Goal: Navigation & Orientation: Find specific page/section

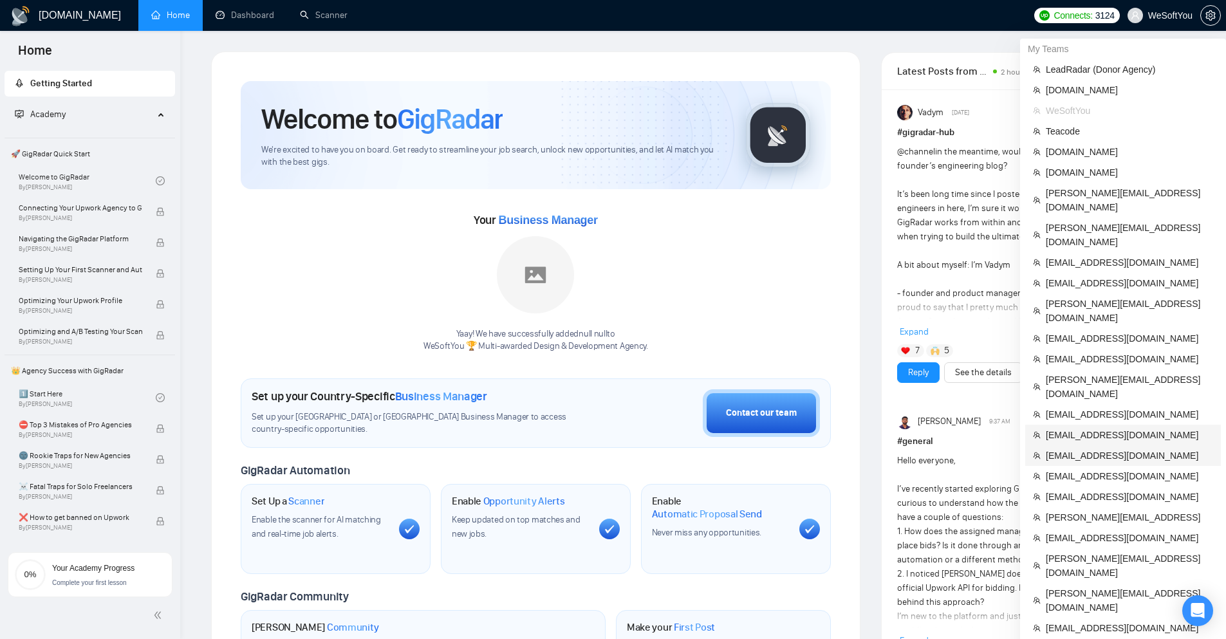
click at [1085, 448] on span "[EMAIL_ADDRESS][DOMAIN_NAME]" at bounding box center [1129, 455] width 167 height 14
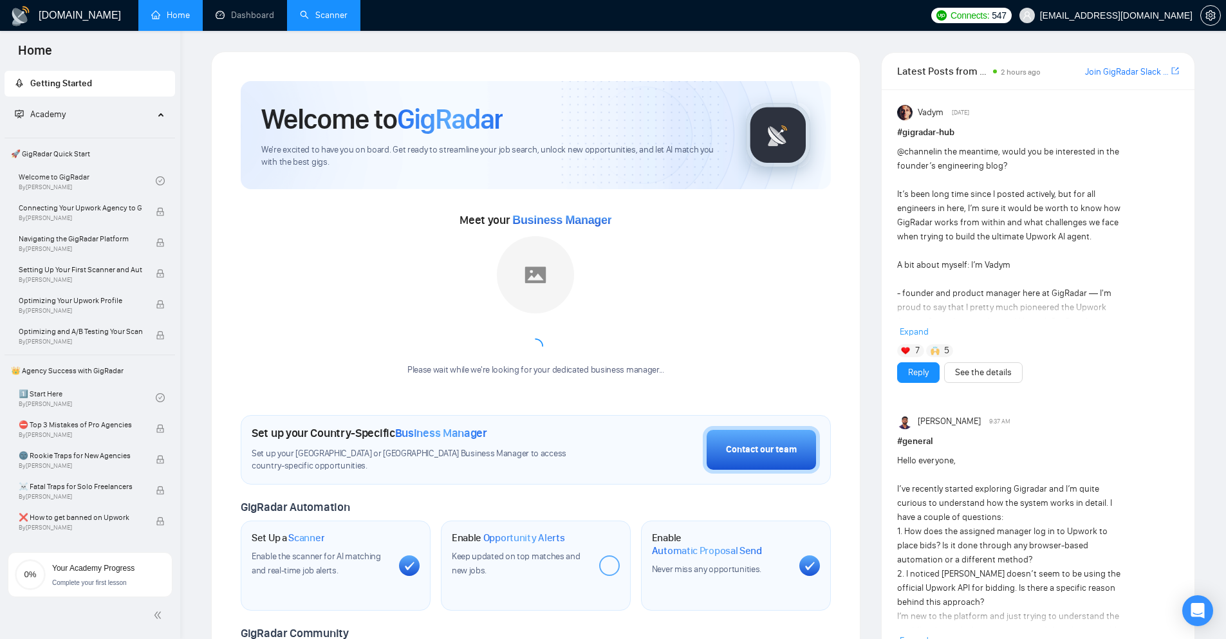
click at [300, 10] on link "Scanner" at bounding box center [324, 15] width 48 height 11
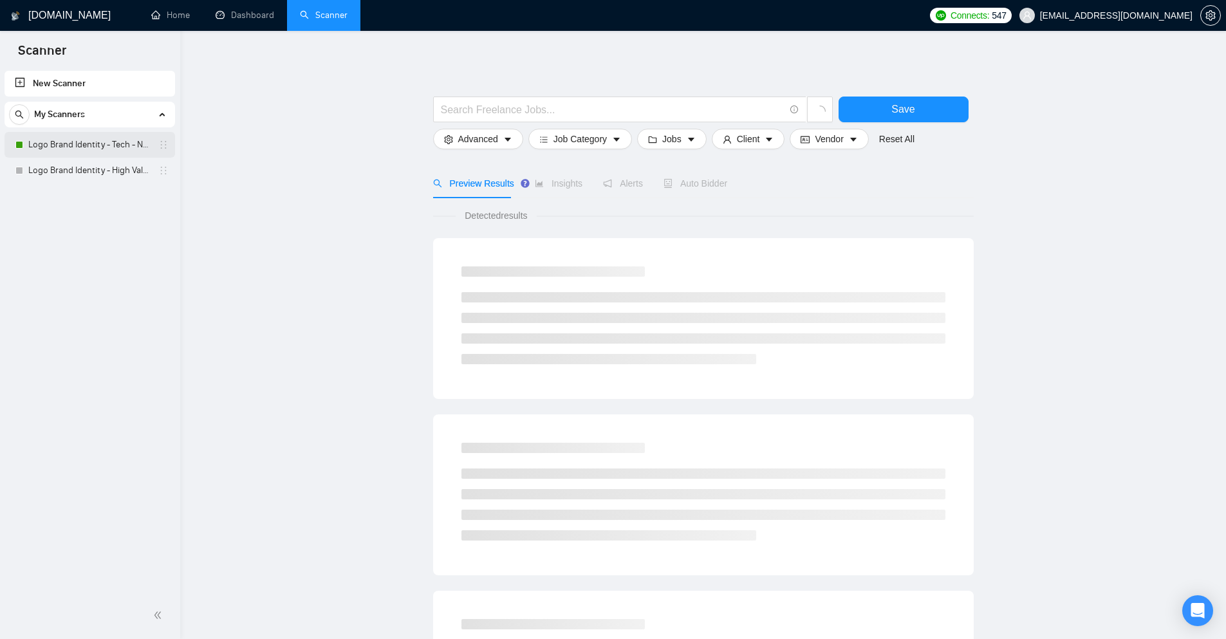
click at [132, 143] on link "Logo Brand Identity - Tech - NEW" at bounding box center [89, 145] width 122 height 26
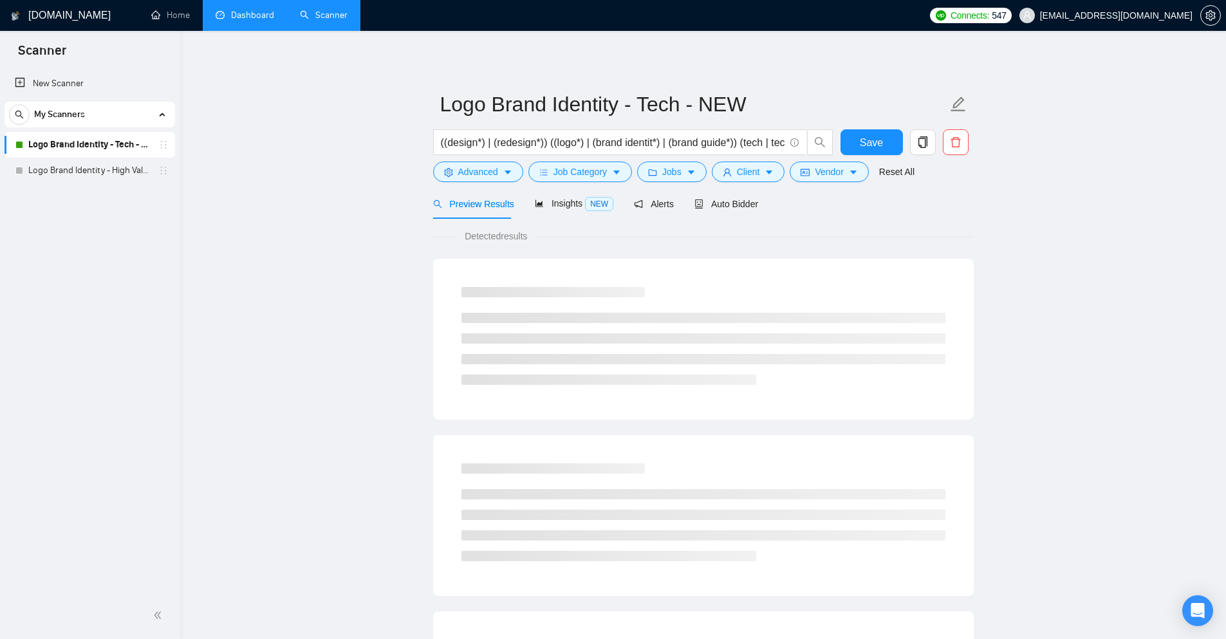
click at [270, 21] on link "Dashboard" at bounding box center [245, 15] width 59 height 11
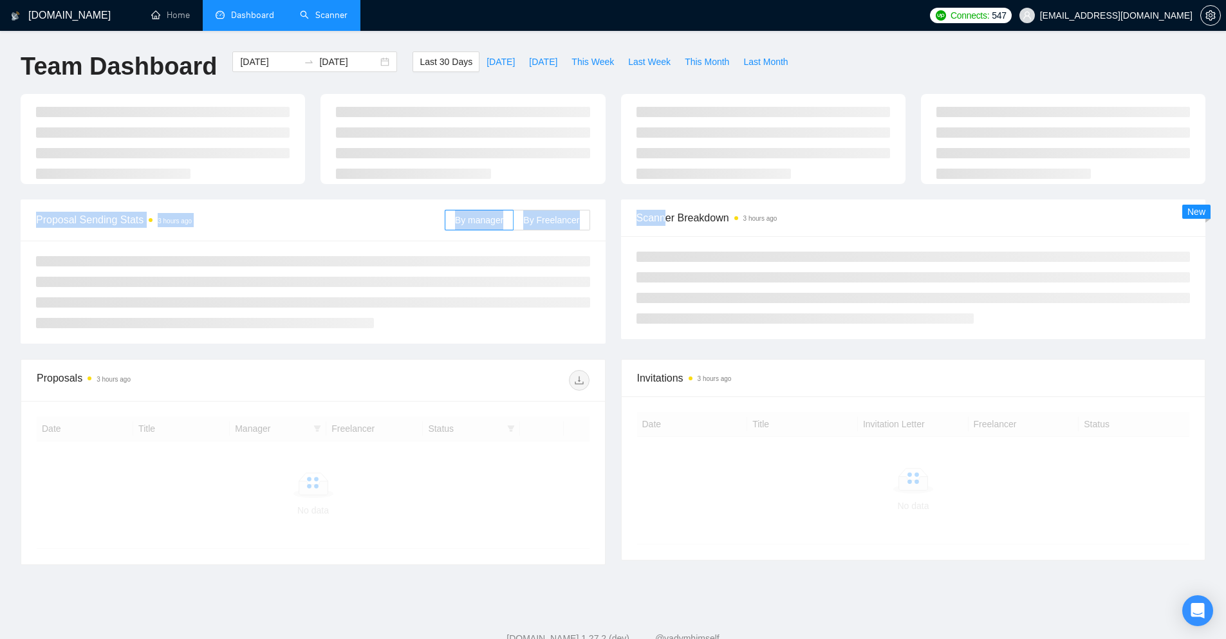
drag, startPoint x: 664, startPoint y: 219, endPoint x: 826, endPoint y: 226, distance: 161.7
click at [809, 225] on main "Team Dashboard [DATE] [DATE] Last 30 Days [DATE] [DATE] This Week Last Week Thi…" at bounding box center [613, 315] width 1185 height 529
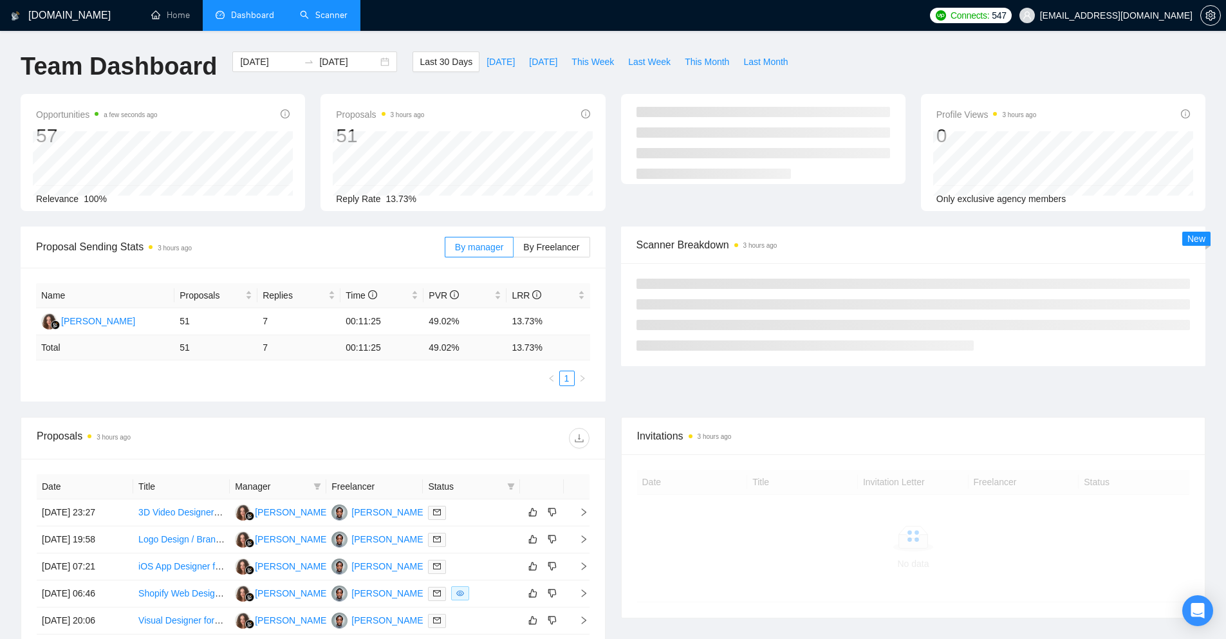
click at [831, 254] on div "Scanner Breakdown 3 hours ago" at bounding box center [913, 244] width 554 height 37
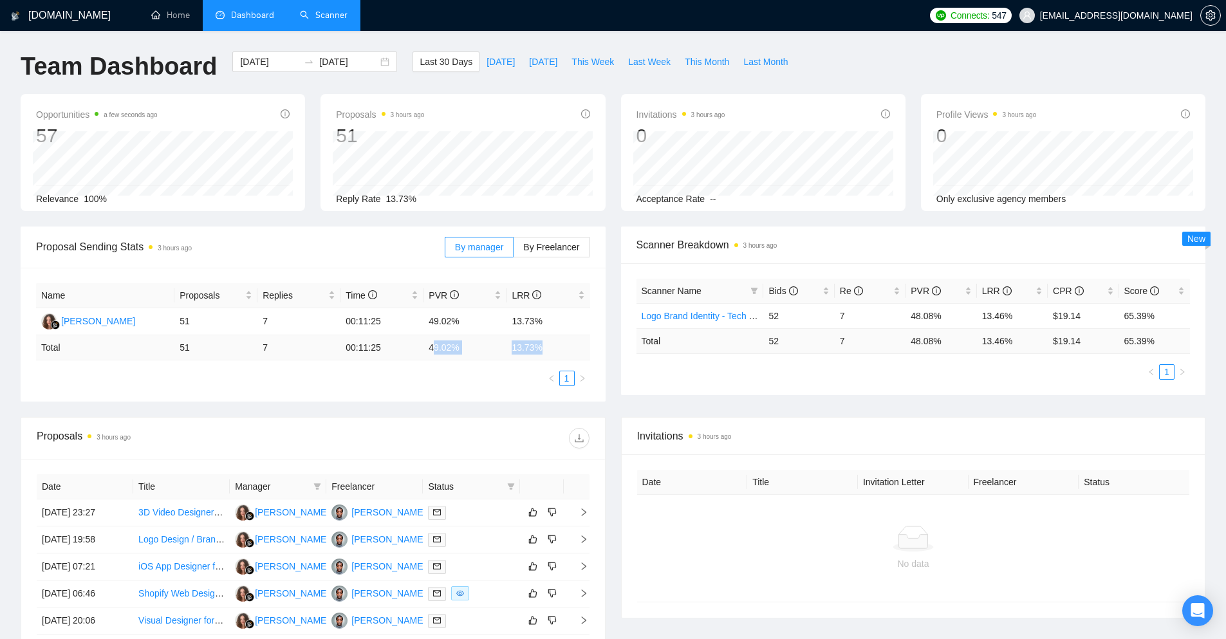
drag, startPoint x: 432, startPoint y: 346, endPoint x: 795, endPoint y: 346, distance: 362.9
click at [541, 344] on tr "Total 51 7 00:11:25 49.02 % 13.73 %" at bounding box center [313, 347] width 554 height 25
drag, startPoint x: 1010, startPoint y: 337, endPoint x: 901, endPoint y: 347, distance: 108.6
click at [901, 347] on tr "Total 52 7 48.08 % 13.46 % $ 19.14 65.39 %" at bounding box center [913, 340] width 554 height 25
click at [943, 354] on div "Scanner Name Bids Re PVR LRR CPR Score Logo Brand Identity - Tech - NEW 52 7 48…" at bounding box center [913, 329] width 554 height 101
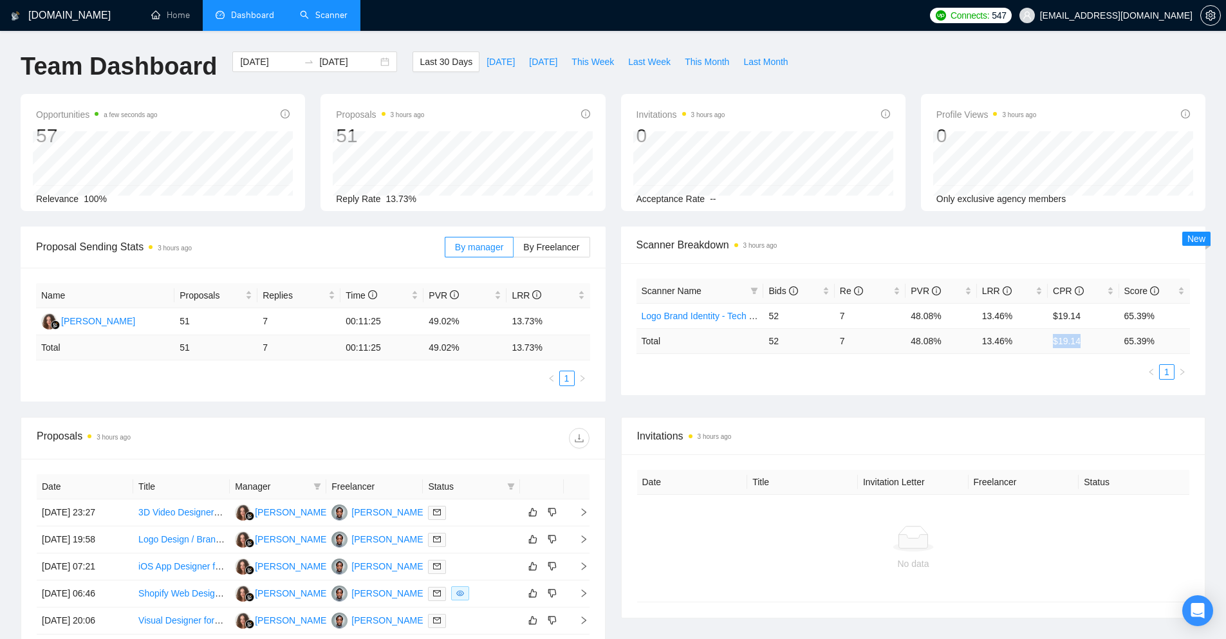
drag, startPoint x: 1067, startPoint y: 335, endPoint x: 1042, endPoint y: 340, distance: 26.1
click at [1045, 340] on tr "Total 52 7 48.08 % 13.46 % $ 19.14 65.39 %" at bounding box center [913, 340] width 554 height 25
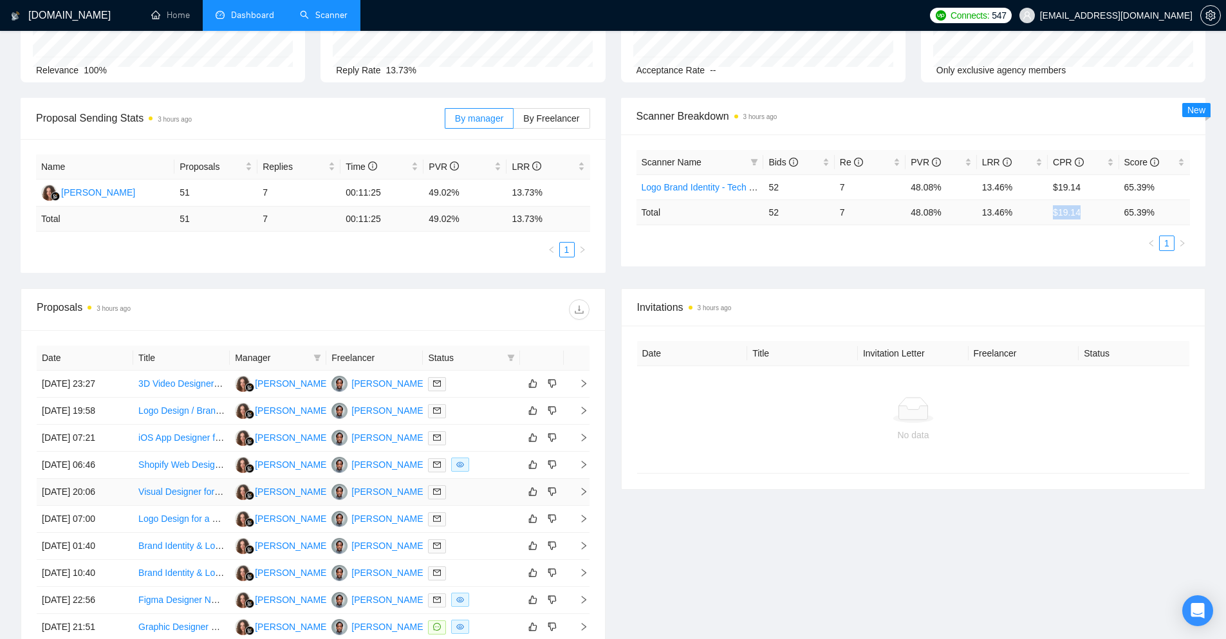
scroll to position [257, 0]
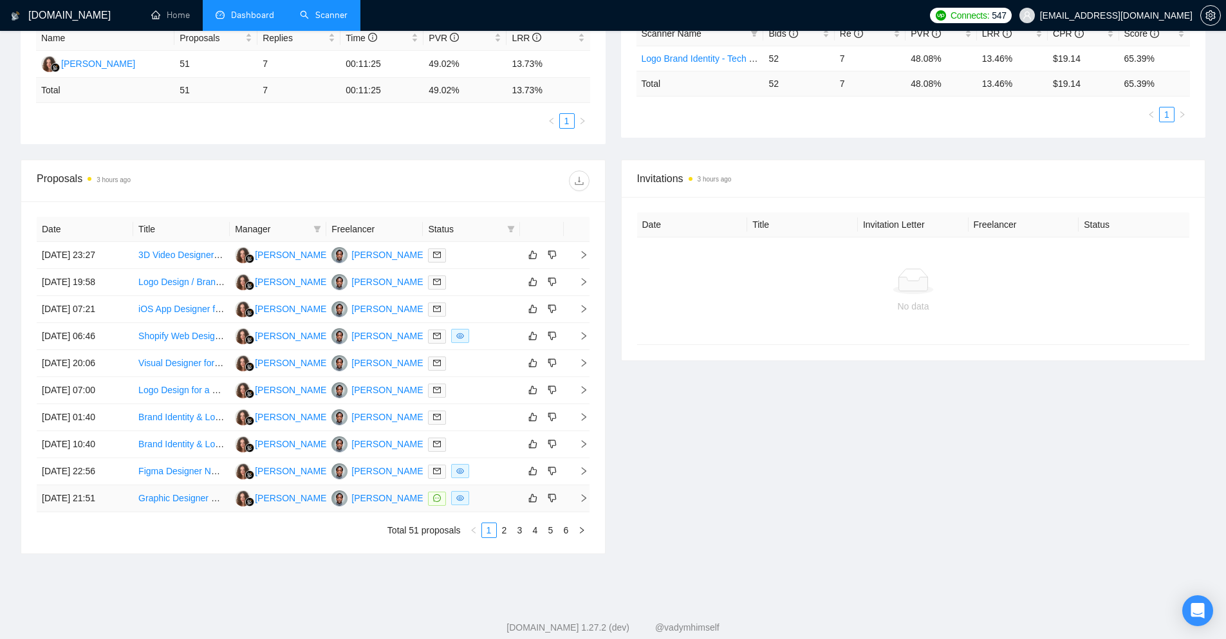
click at [472, 501] on div at bounding box center [471, 498] width 86 height 15
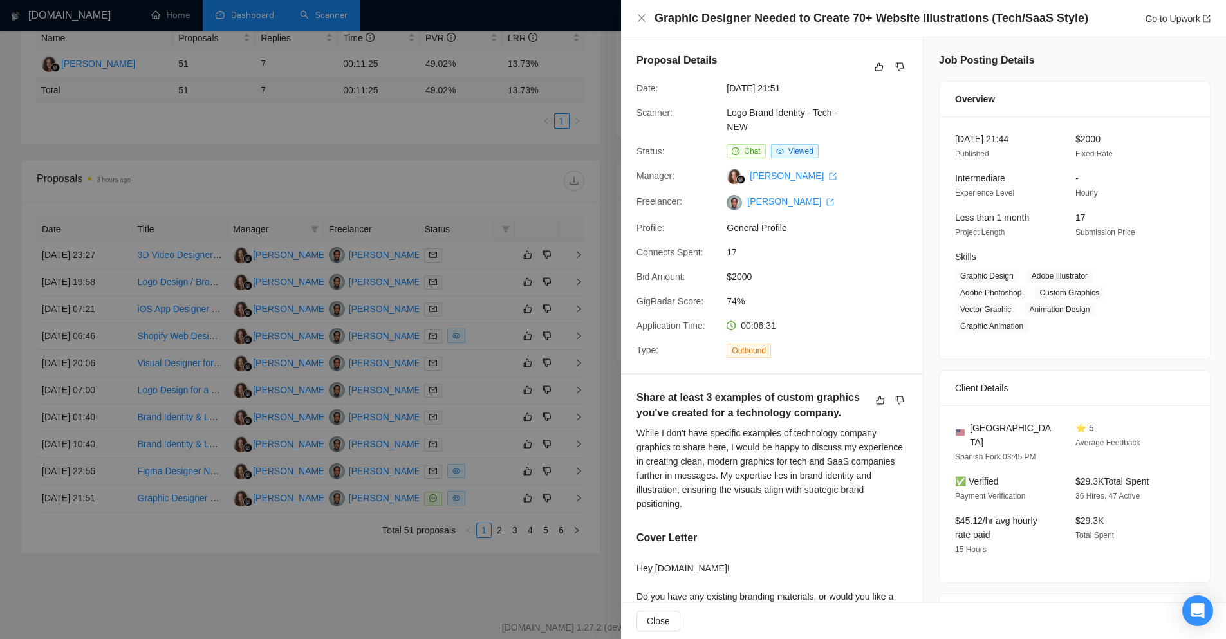
click at [548, 341] on div at bounding box center [613, 319] width 1226 height 639
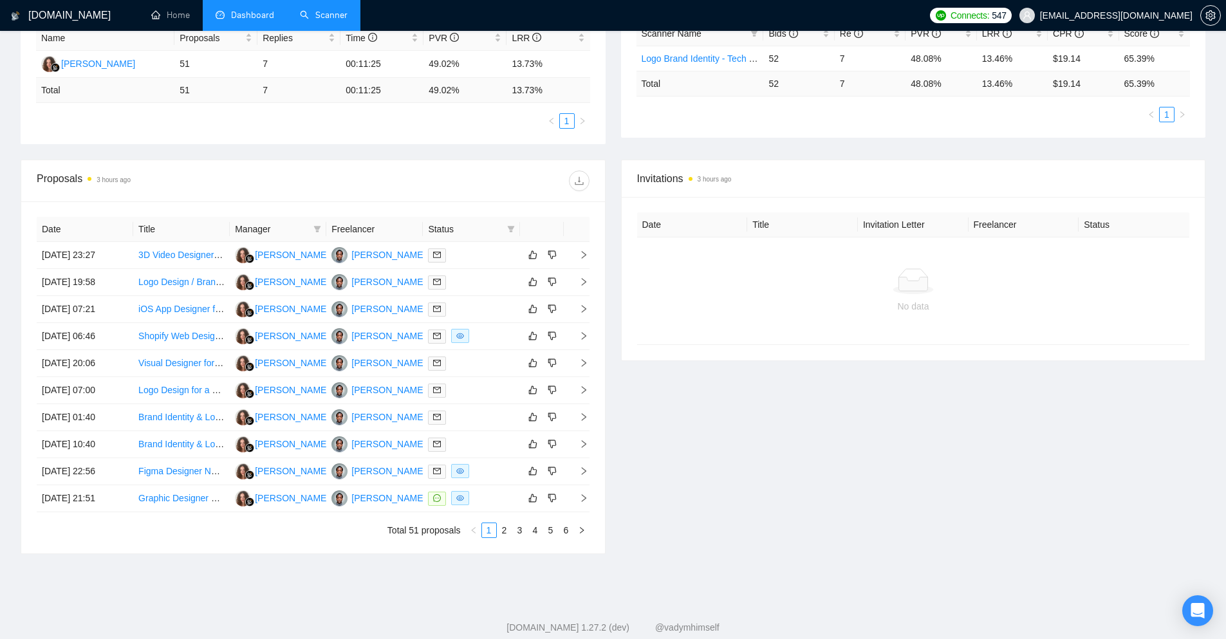
scroll to position [0, 0]
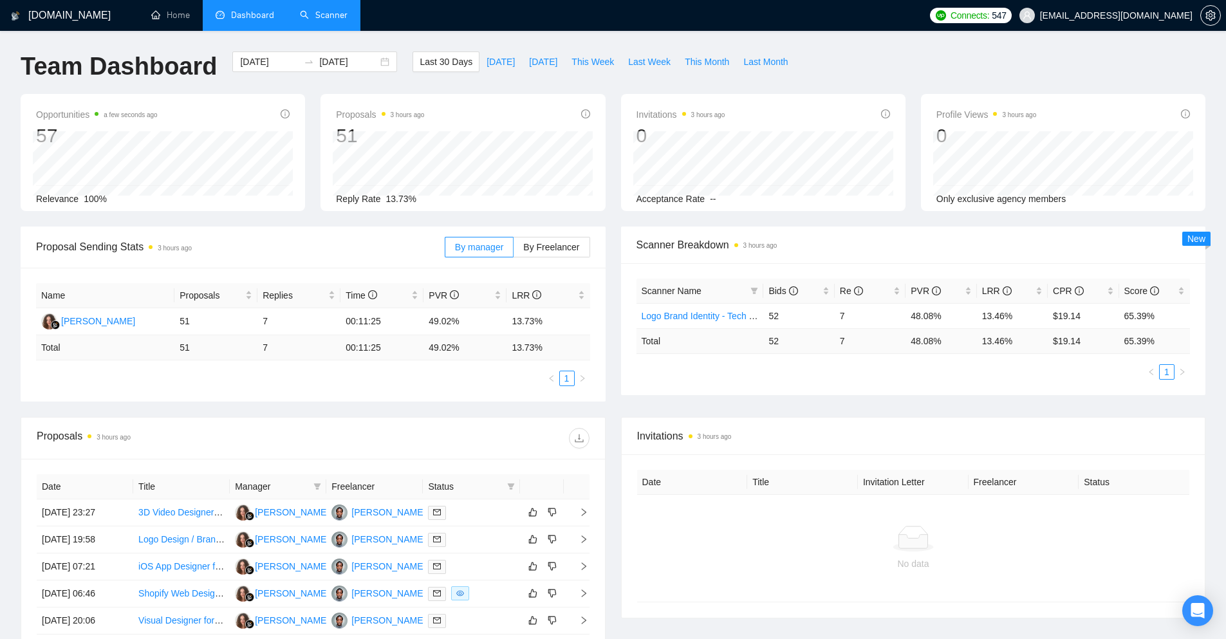
click at [517, 485] on tr "Date Title Manager Freelancer Status" at bounding box center [313, 486] width 553 height 25
click at [515, 486] on span at bounding box center [510, 486] width 13 height 19
click at [474, 510] on span "Chat" at bounding box center [469, 511] width 24 height 10
checkbox input "true"
click at [493, 556] on button "OK" at bounding box center [499, 557] width 23 height 15
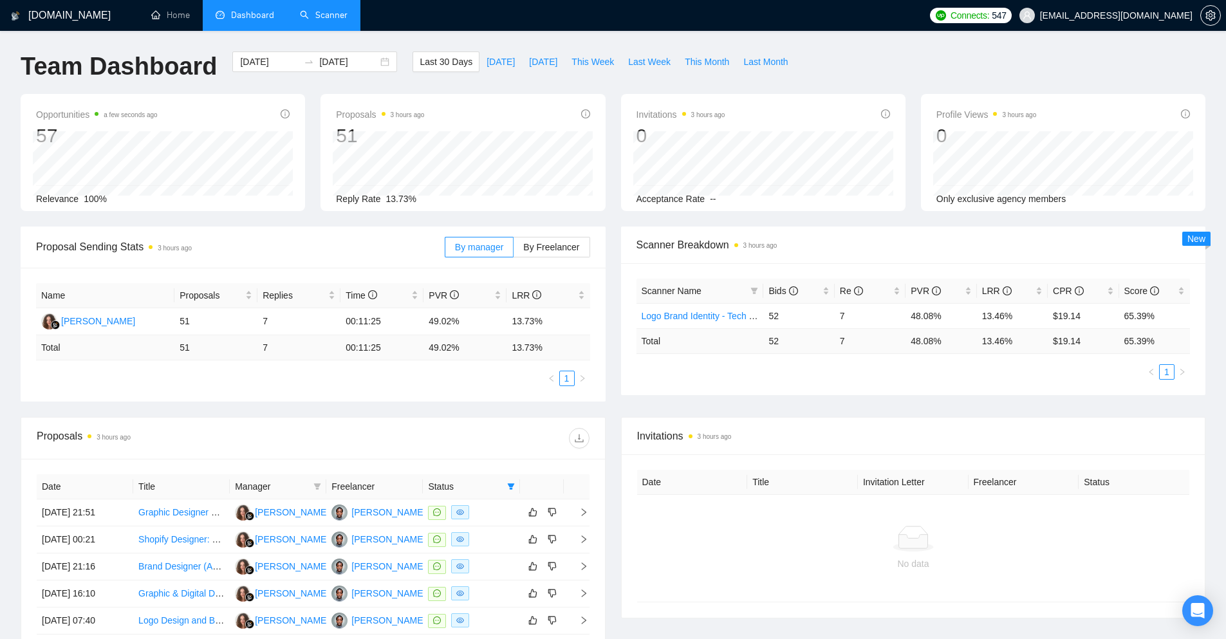
click at [320, 485] on icon "filter" at bounding box center [317, 486] width 7 height 6
click at [299, 510] on span "[PERSON_NAME]" at bounding box center [298, 511] width 74 height 10
checkbox input "true"
click at [319, 537] on span "OK" at bounding box center [325, 537] width 13 height 14
click at [586, 437] on span "download" at bounding box center [578, 438] width 19 height 10
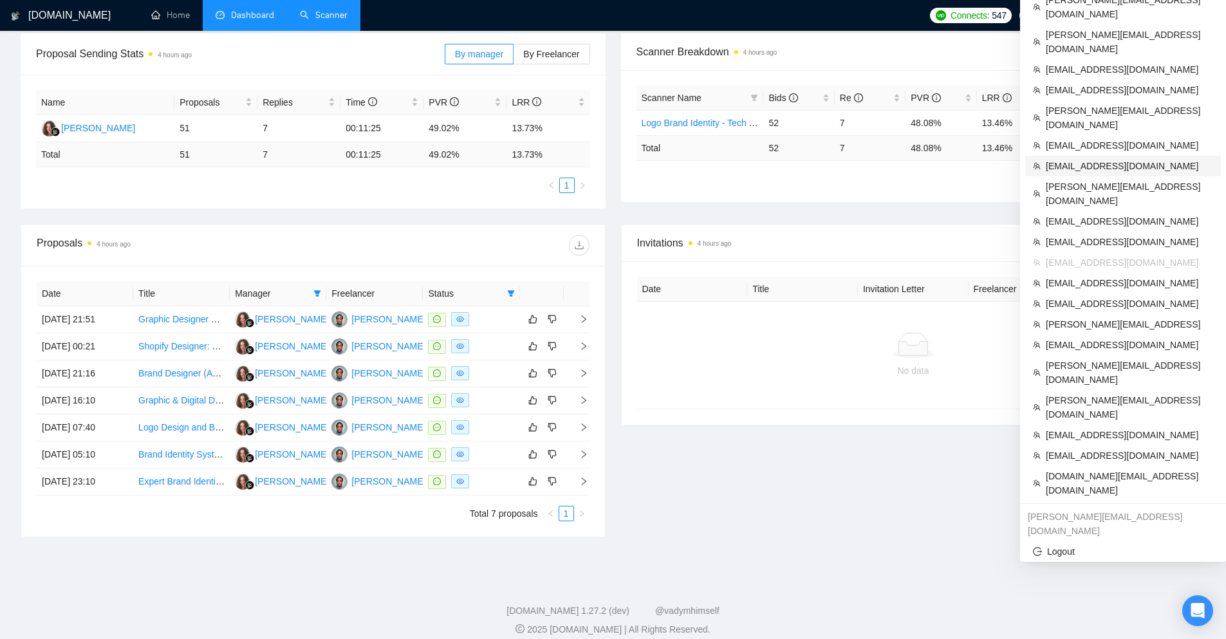
scroll to position [206, 0]
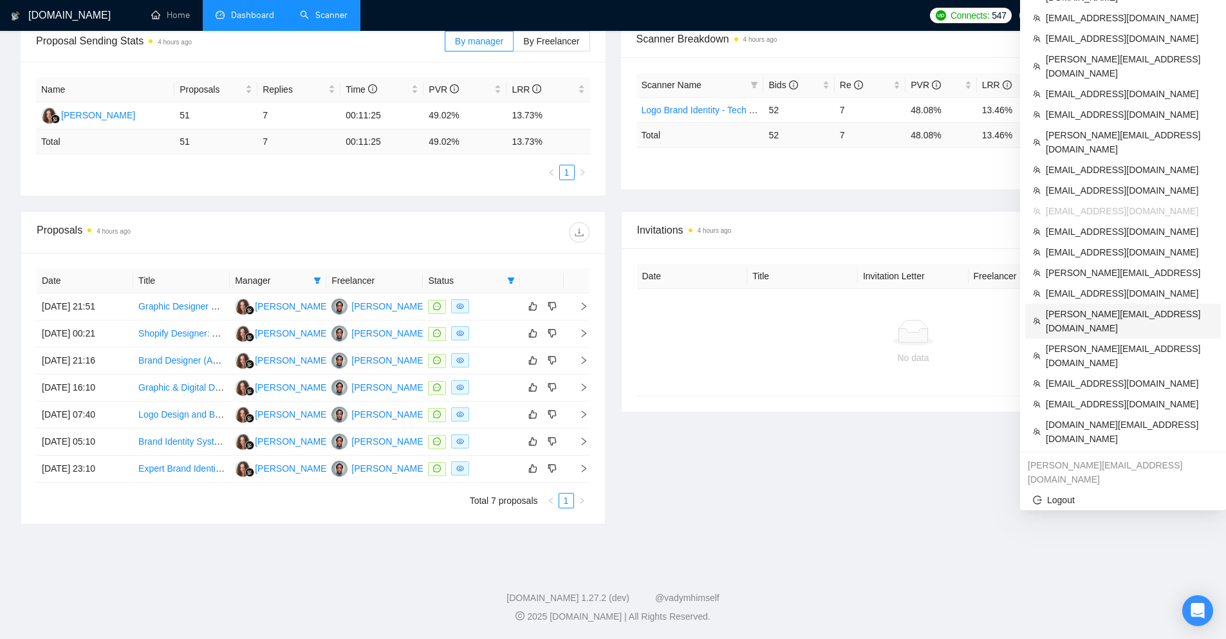
click at [1120, 307] on span "[PERSON_NAME][EMAIL_ADDRESS][DOMAIN_NAME]" at bounding box center [1129, 321] width 167 height 28
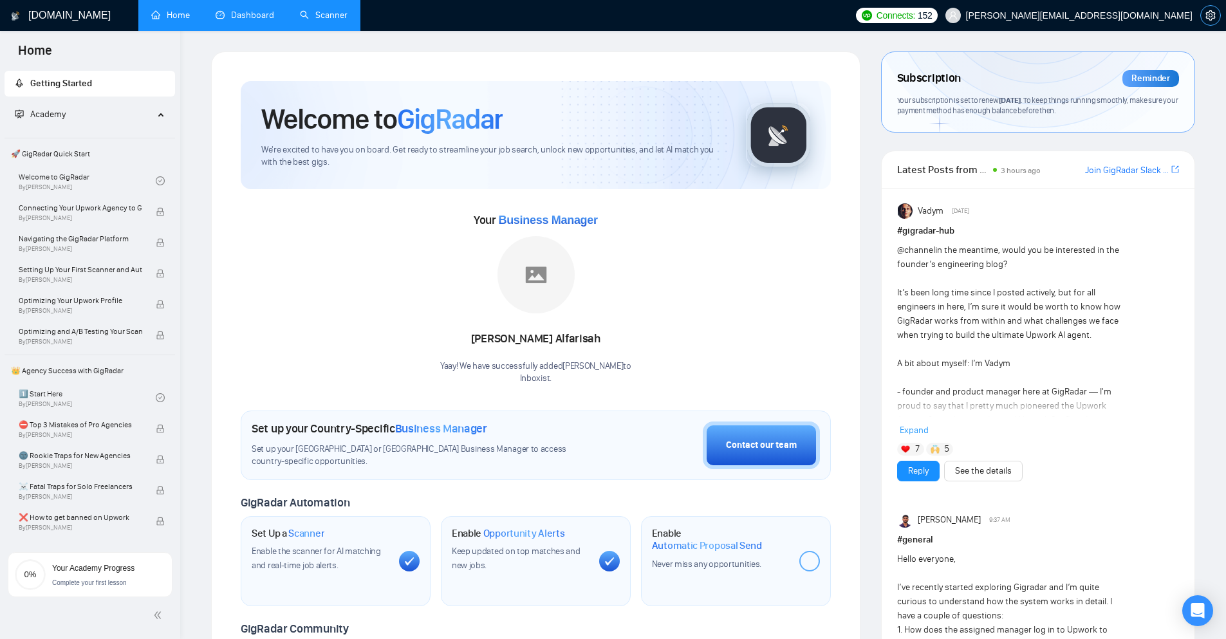
click at [1209, 21] on button "button" at bounding box center [1210, 15] width 21 height 21
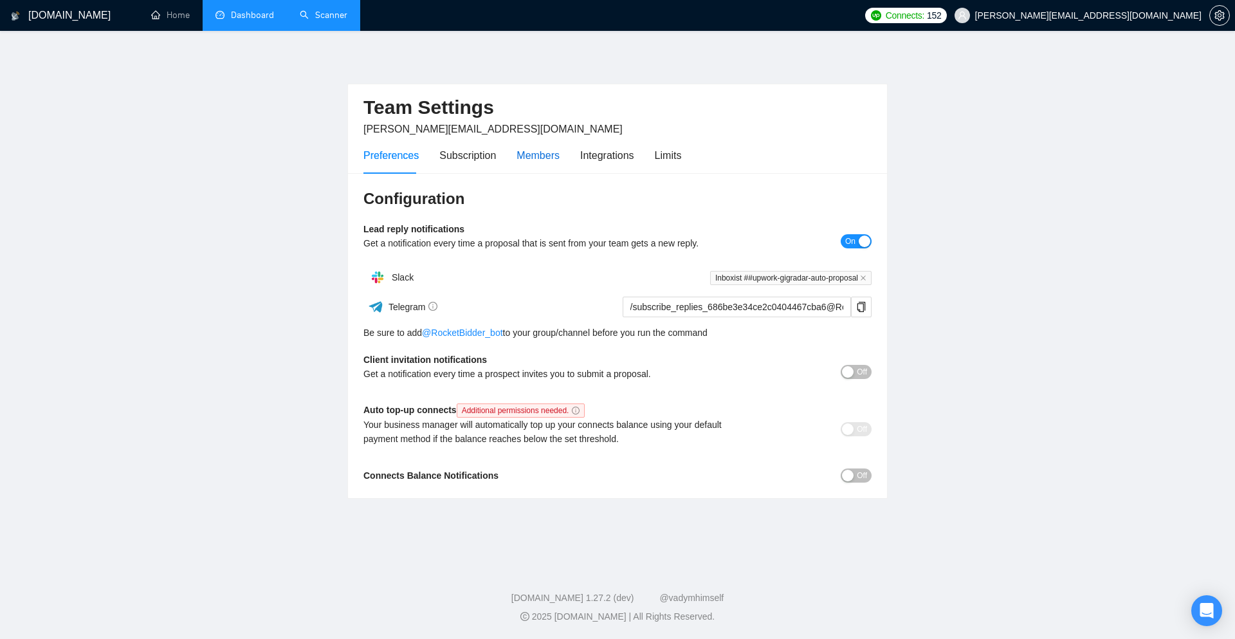
click at [545, 154] on div "Members" at bounding box center [538, 155] width 43 height 16
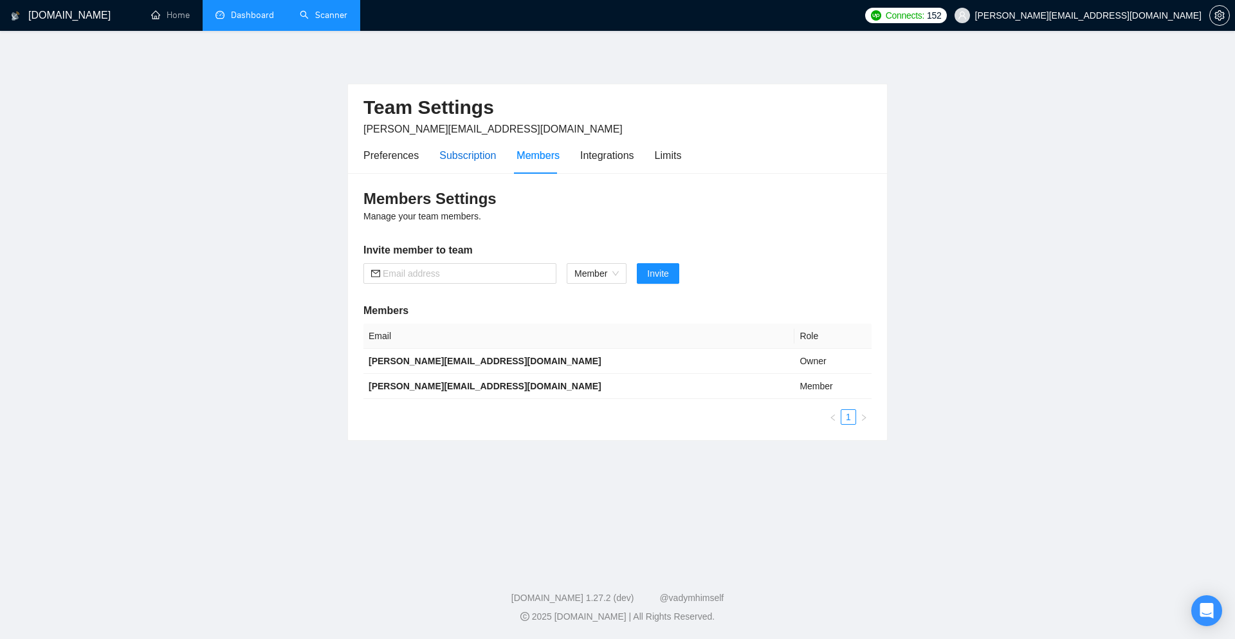
click at [489, 162] on div "Subscription" at bounding box center [467, 155] width 57 height 16
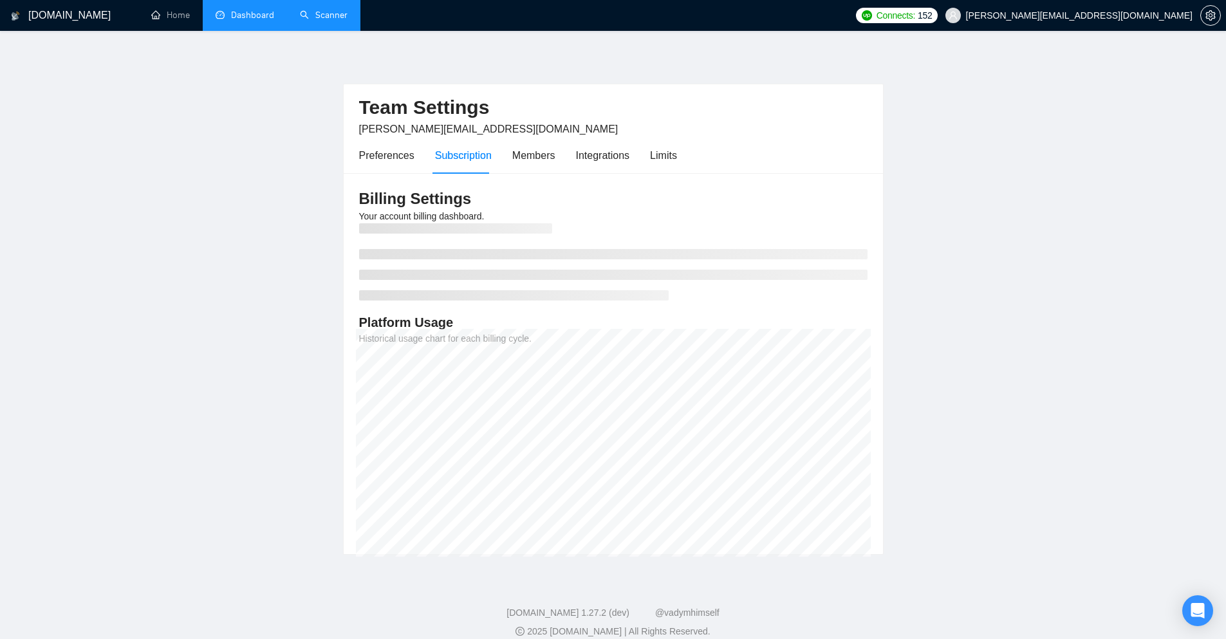
click at [481, 162] on div "Subscription" at bounding box center [463, 155] width 57 height 16
click at [668, 156] on div "Limits" at bounding box center [663, 155] width 27 height 16
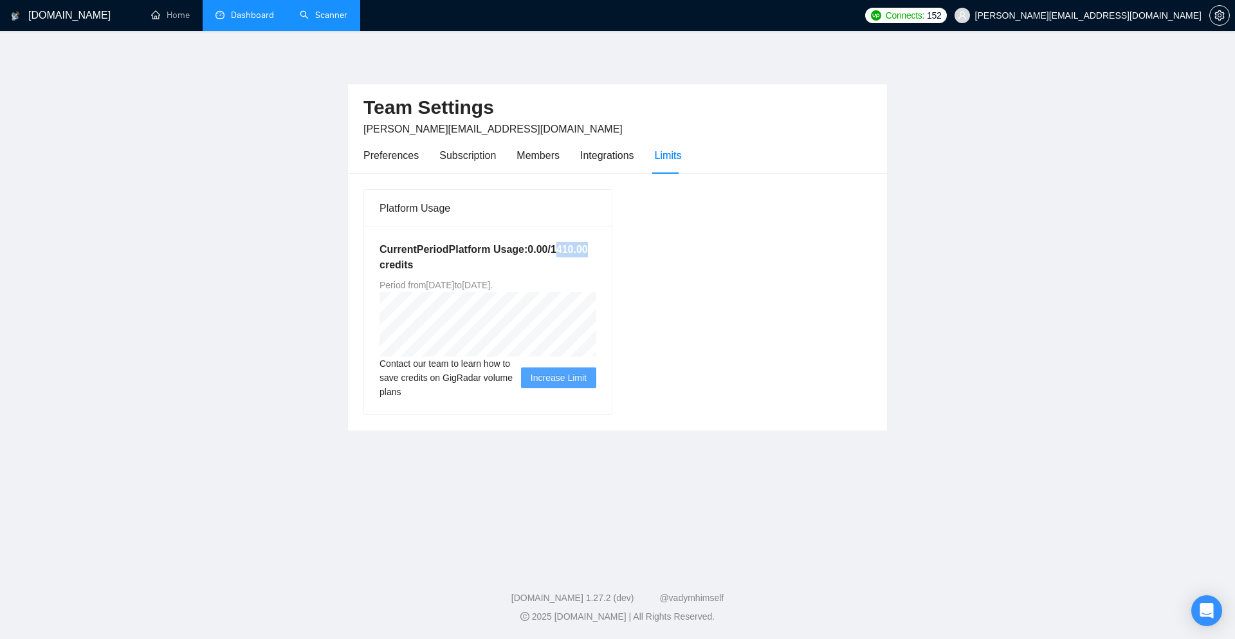
drag, startPoint x: 567, startPoint y: 246, endPoint x: 614, endPoint y: 246, distance: 47.6
click at [614, 246] on div "Platform Usage Current Period Platform Usage: 0.00 / 1410.00 credits Period fro…" at bounding box center [487, 302] width 259 height 226
click at [548, 156] on div "Members" at bounding box center [538, 155] width 43 height 16
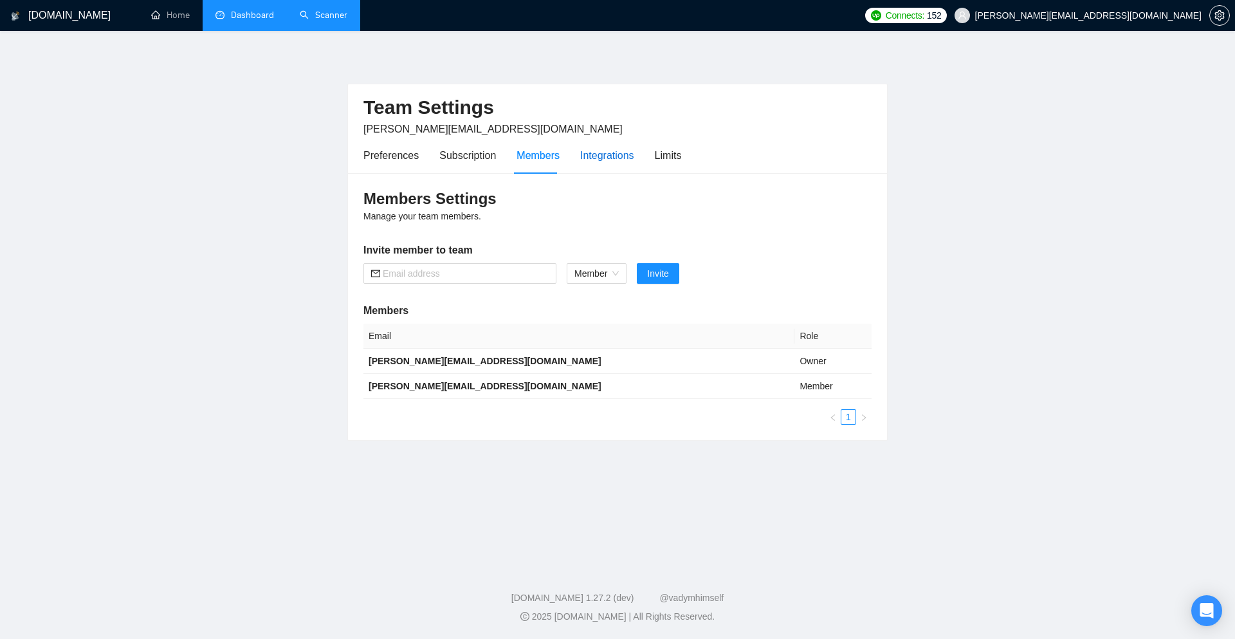
click at [584, 154] on div "Integrations" at bounding box center [607, 155] width 54 height 16
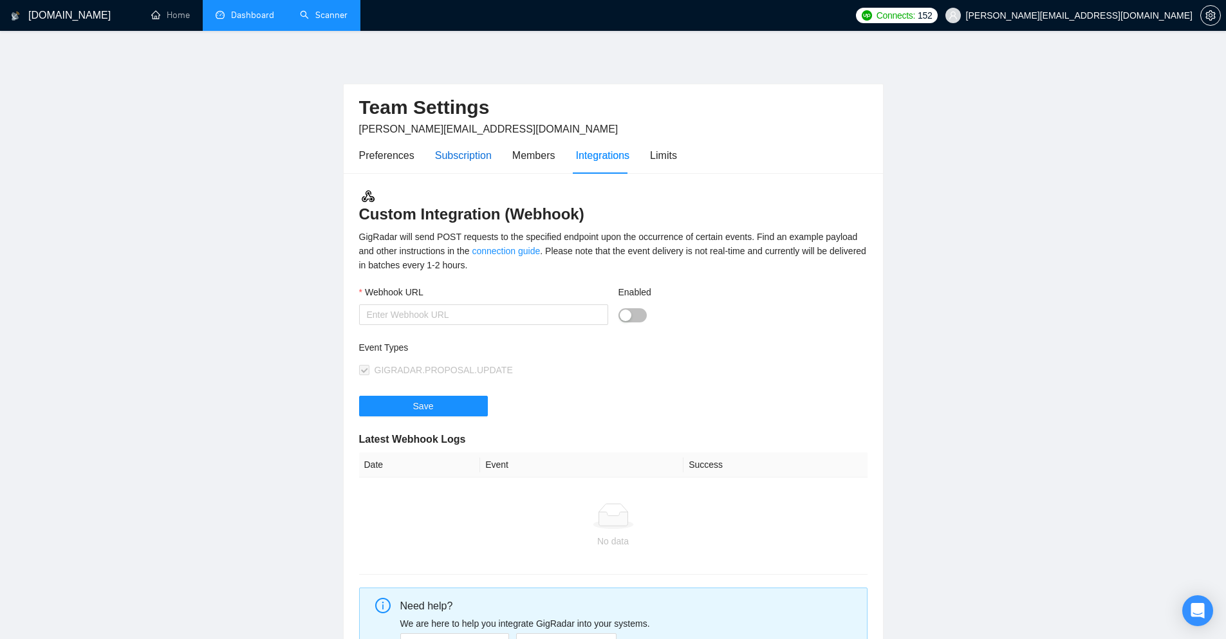
click at [486, 158] on div "Subscription" at bounding box center [463, 155] width 57 height 16
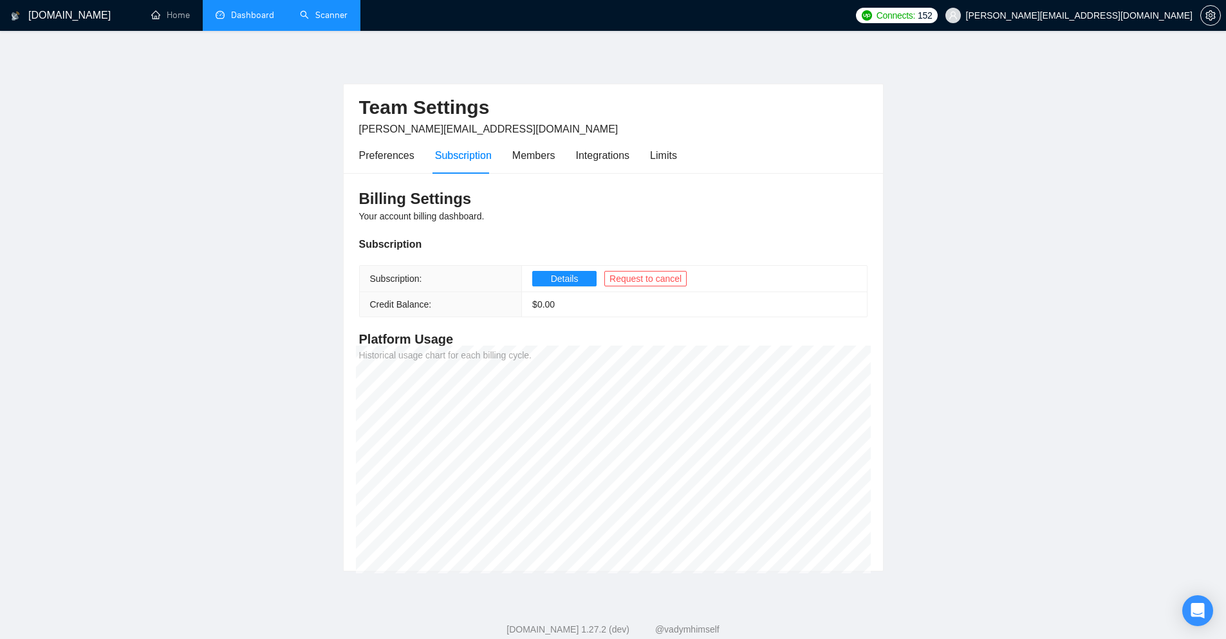
click at [878, 372] on div "Billing Settings Your account billing dashboard. Subscription Subscription: Det…" at bounding box center [613, 372] width 539 height 398
click at [274, 11] on link "Dashboard" at bounding box center [245, 15] width 59 height 11
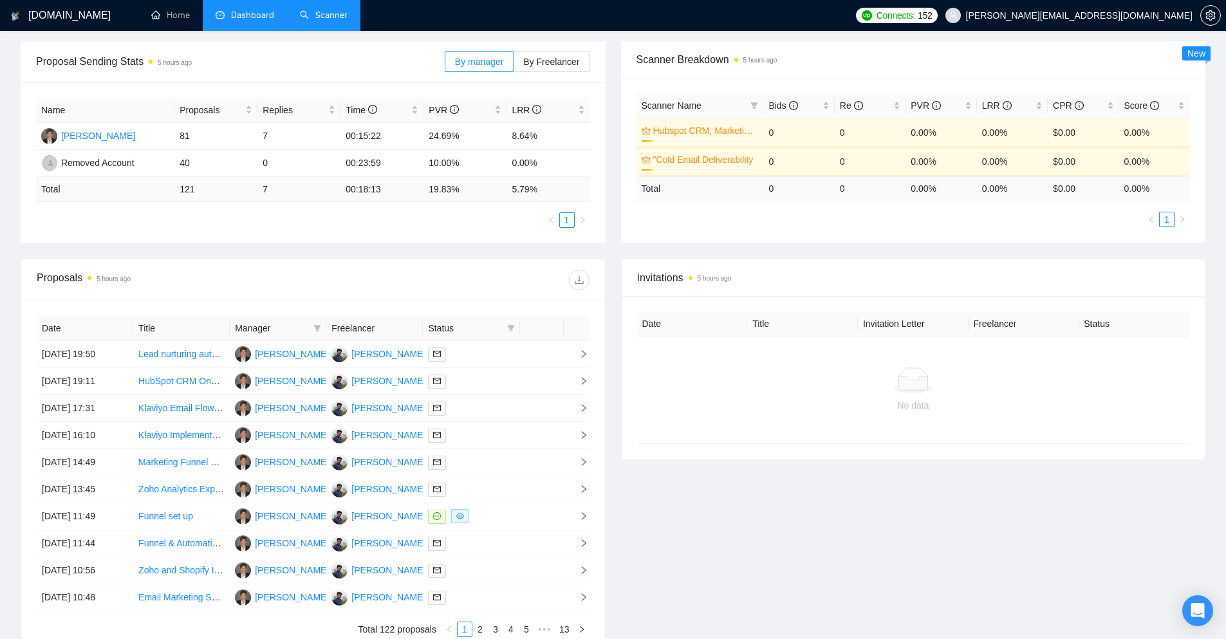
scroll to position [121, 0]
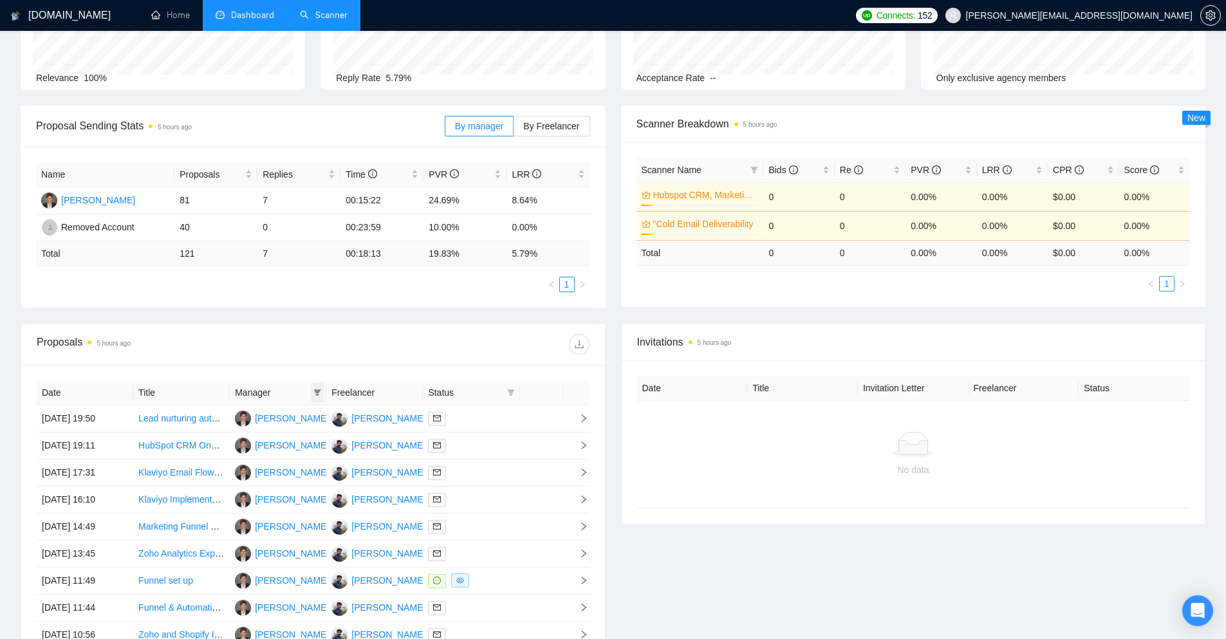
click at [320, 400] on span at bounding box center [317, 392] width 13 height 19
click at [297, 331] on div "Proposals 5 hours ago" at bounding box center [313, 344] width 553 height 41
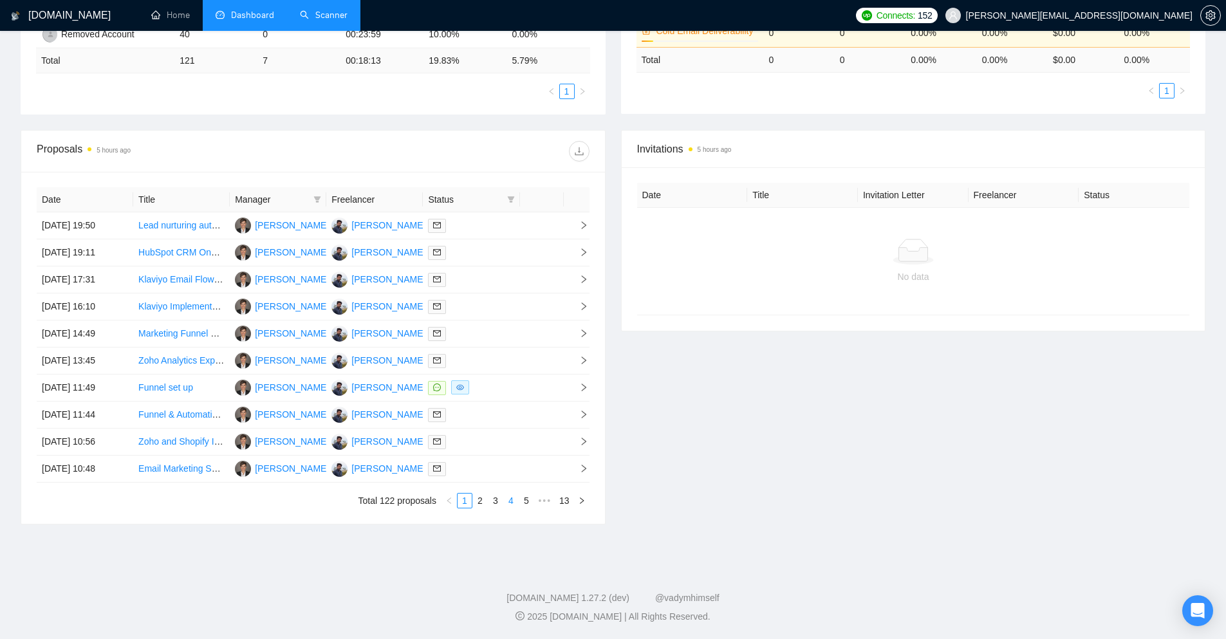
click at [509, 501] on link "4" at bounding box center [511, 501] width 14 height 14
click at [517, 506] on link "5" at bounding box center [511, 501] width 14 height 14
click at [528, 503] on link "7" at bounding box center [526, 501] width 14 height 14
click at [527, 504] on link "9" at bounding box center [526, 501] width 14 height 14
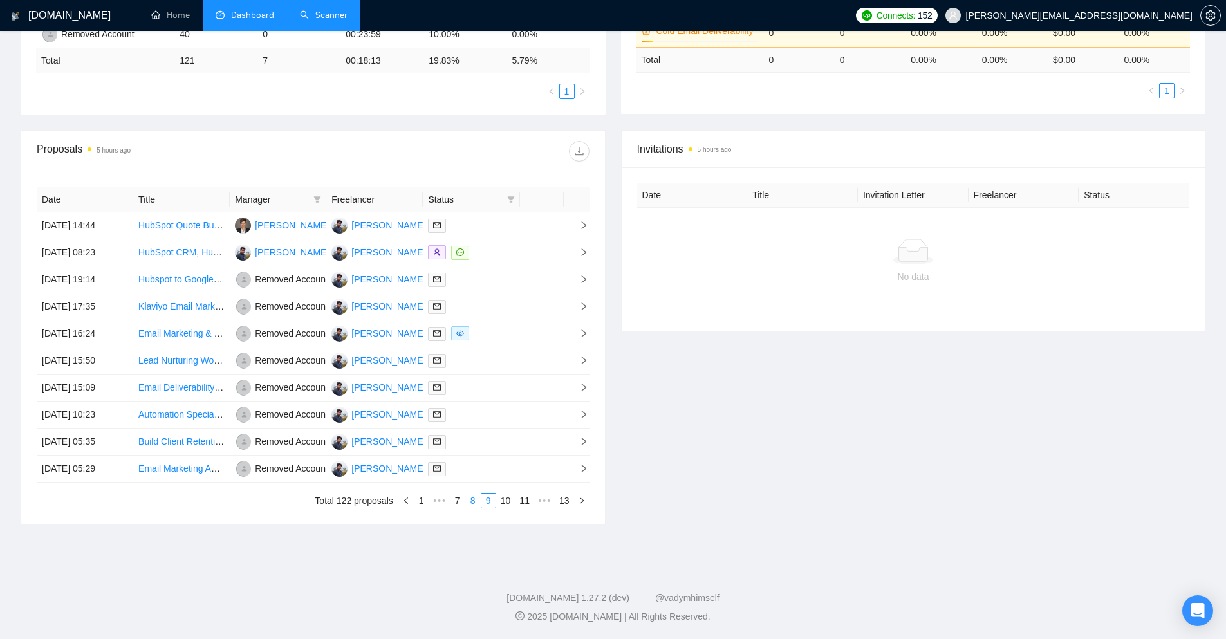
click at [471, 503] on link "8" at bounding box center [473, 501] width 14 height 14
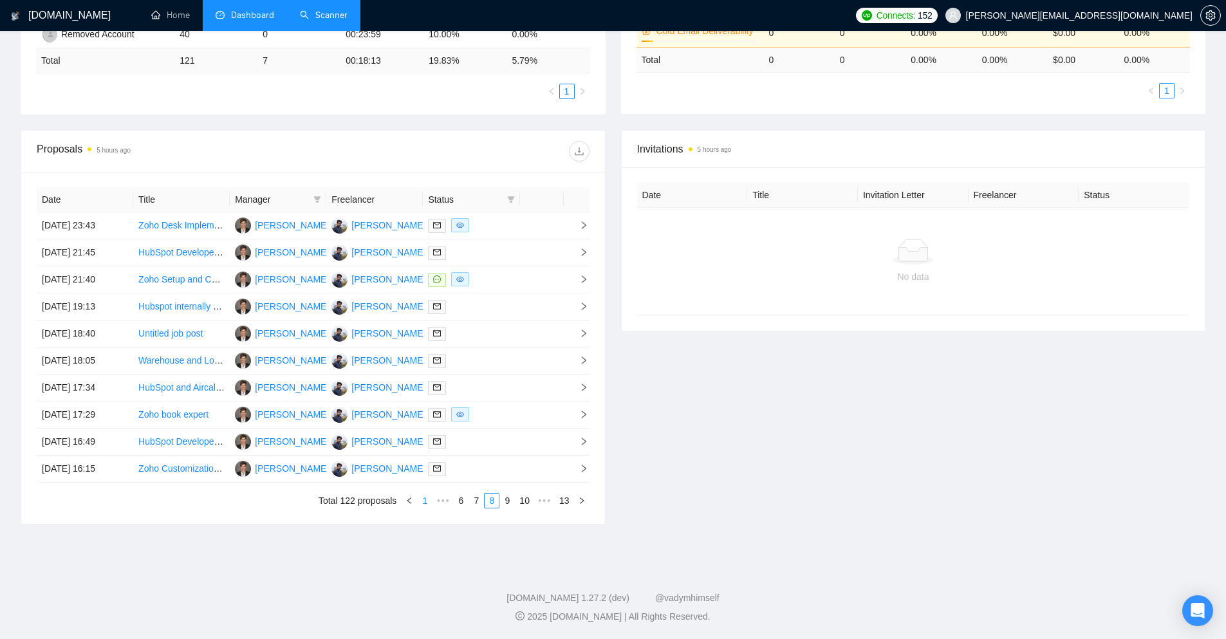
click at [423, 501] on link "1" at bounding box center [425, 501] width 14 height 14
click at [652, 358] on div "Invitations 5 hours ago Date Title Invitation Letter Freelancer Status No data" at bounding box center [913, 327] width 600 height 394
